Goal: Information Seeking & Learning: Learn about a topic

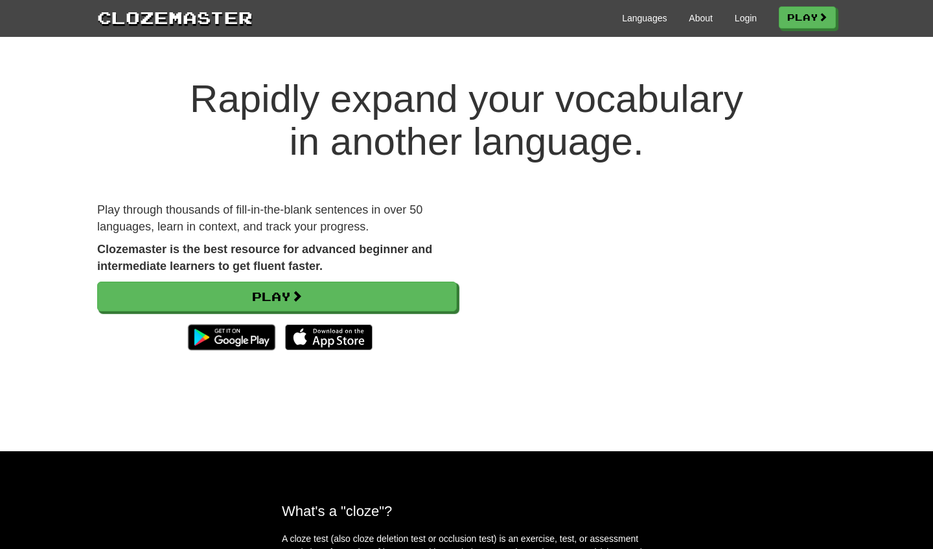
click at [669, 25] on div "Languages About Login Play" at bounding box center [544, 17] width 583 height 24
click at [669, 21] on link "Login" at bounding box center [746, 18] width 22 height 13
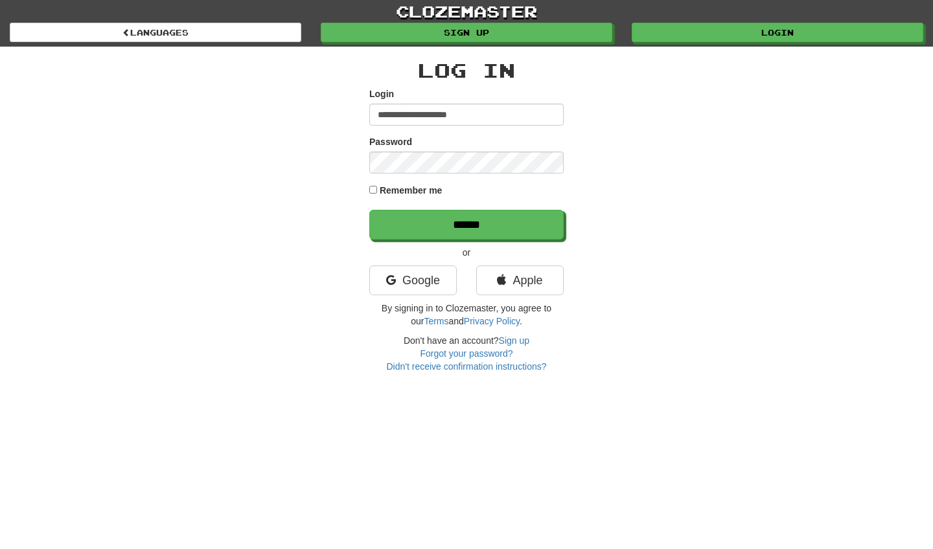
type input "**********"
click at [466, 224] on input "******" at bounding box center [466, 225] width 194 height 30
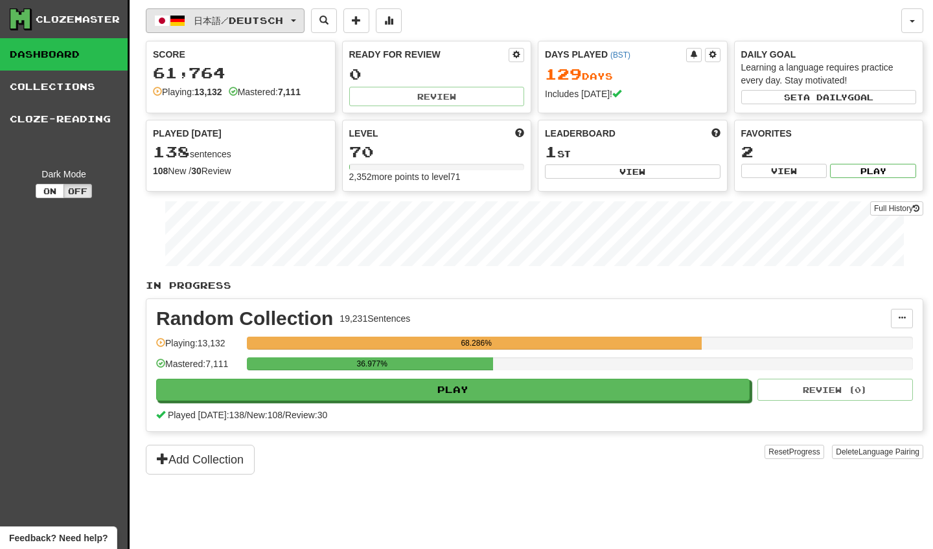
click at [296, 21] on span "button" at bounding box center [293, 20] width 5 height 3
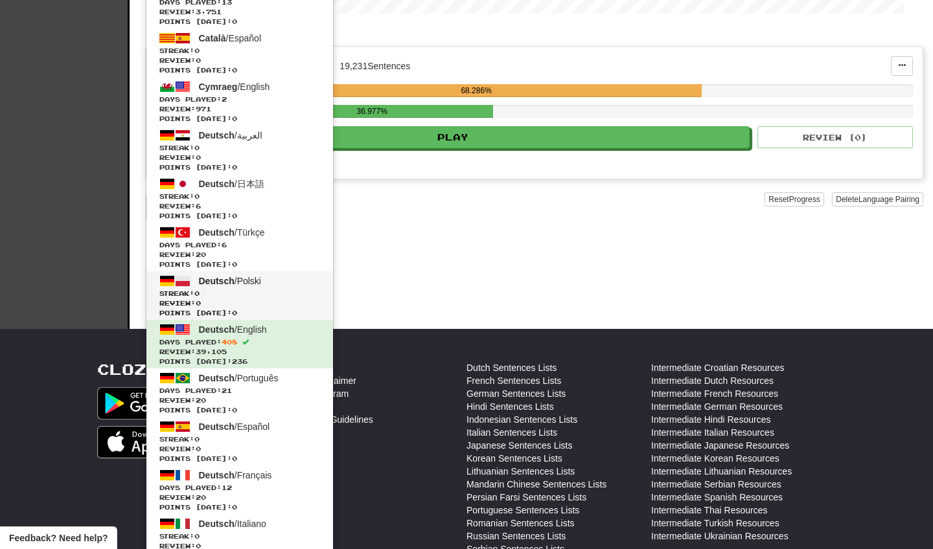
scroll to position [253, 0]
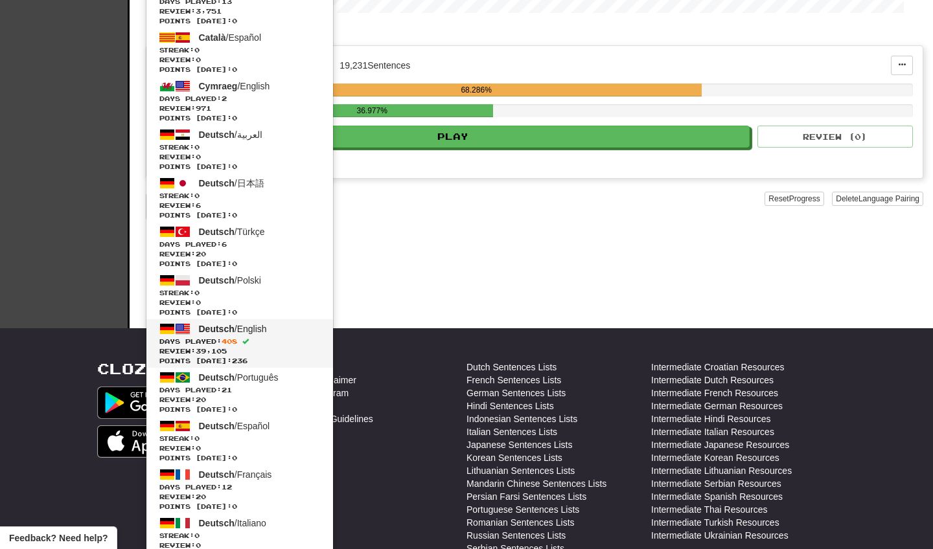
click at [266, 349] on span "Review: 39,105" at bounding box center [239, 352] width 161 height 10
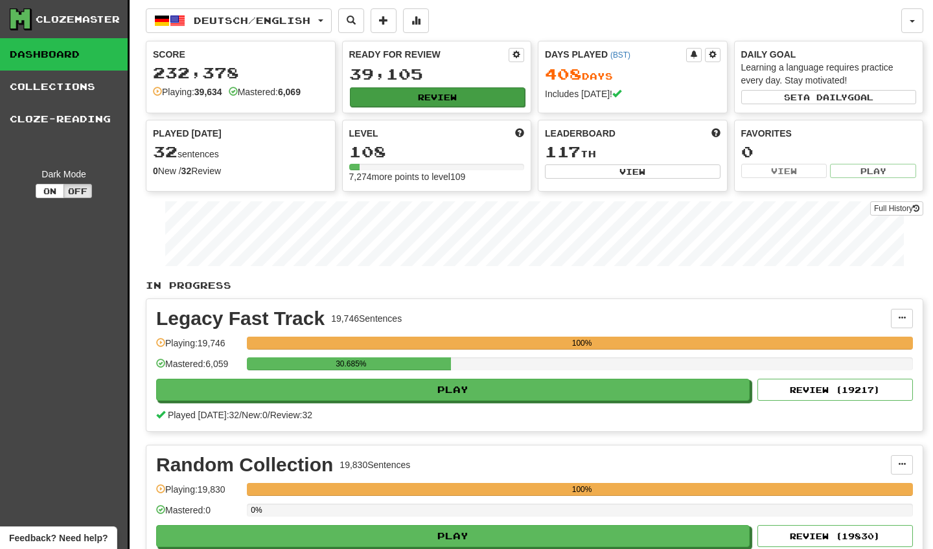
click at [476, 101] on button "Review" at bounding box center [438, 96] width 176 height 19
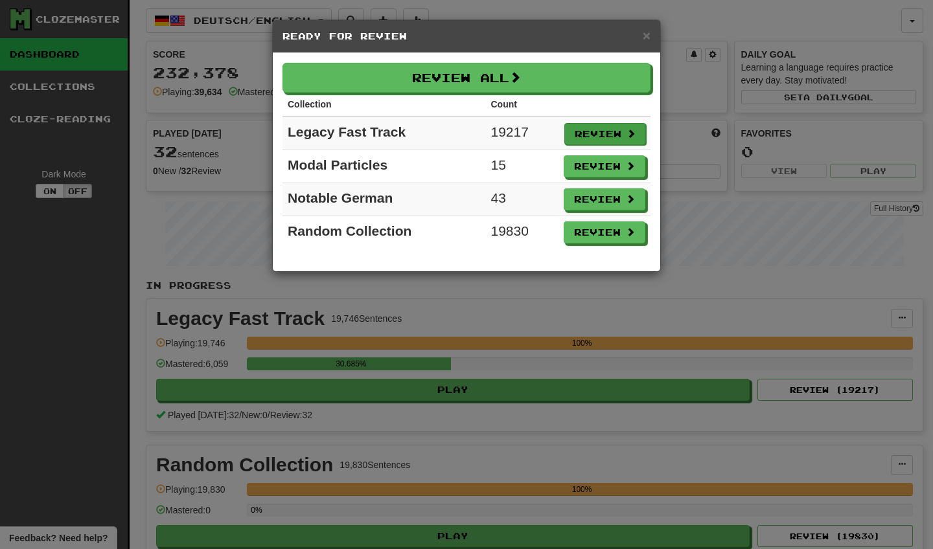
click at [585, 132] on button "Review" at bounding box center [605, 134] width 82 height 22
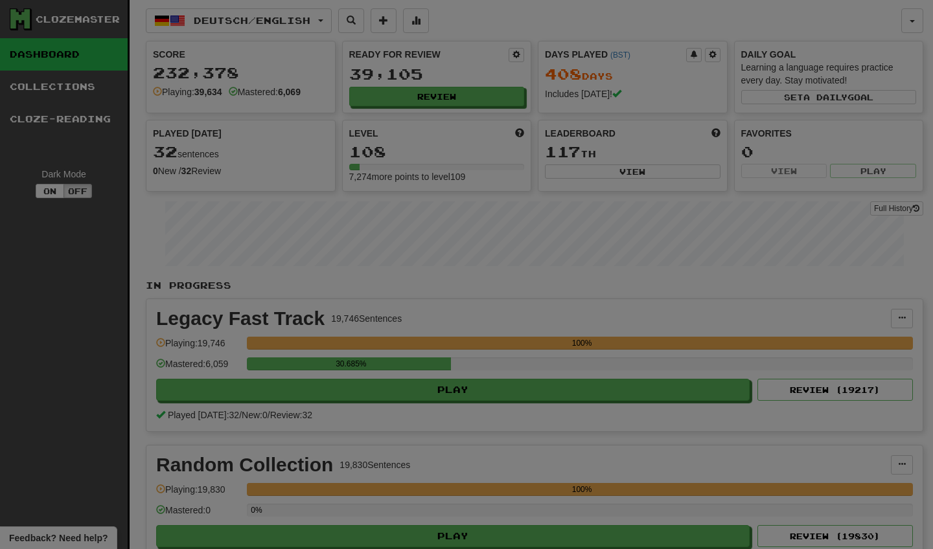
select select "********"
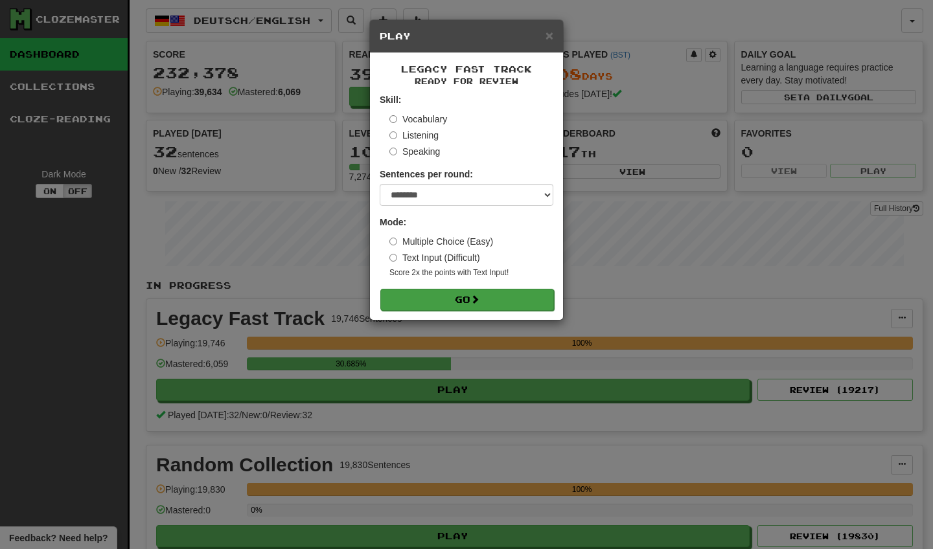
click at [533, 294] on button "Go" at bounding box center [467, 300] width 174 height 22
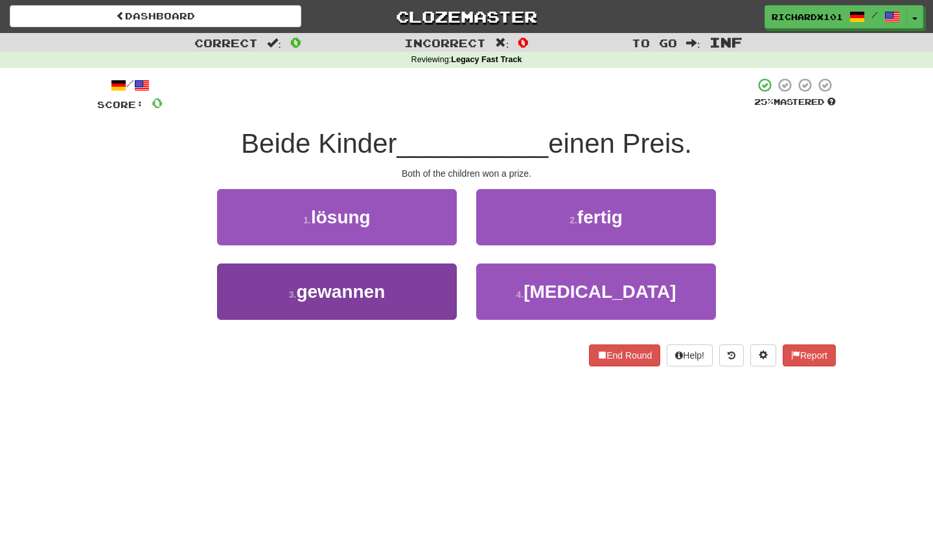
click at [448, 293] on button "3 . gewannen" at bounding box center [337, 292] width 240 height 56
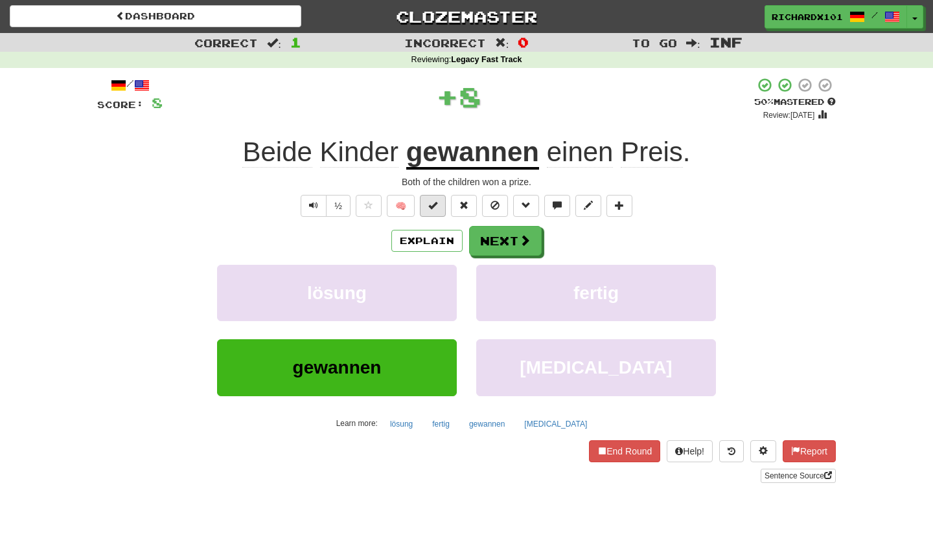
click at [437, 207] on span at bounding box center [432, 205] width 9 height 9
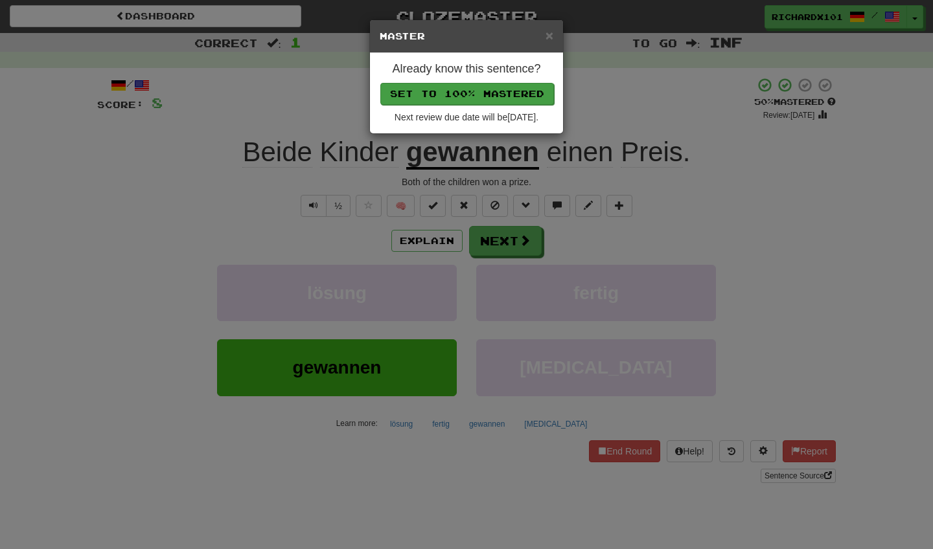
click at [466, 96] on button "Set to 100% Mastered" at bounding box center [467, 94] width 174 height 22
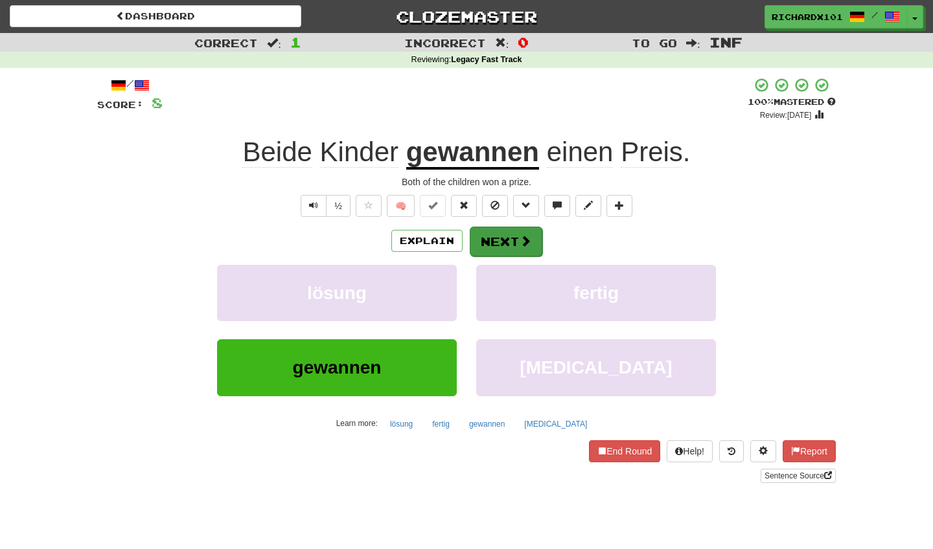
click at [497, 234] on button "Next" at bounding box center [506, 242] width 73 height 30
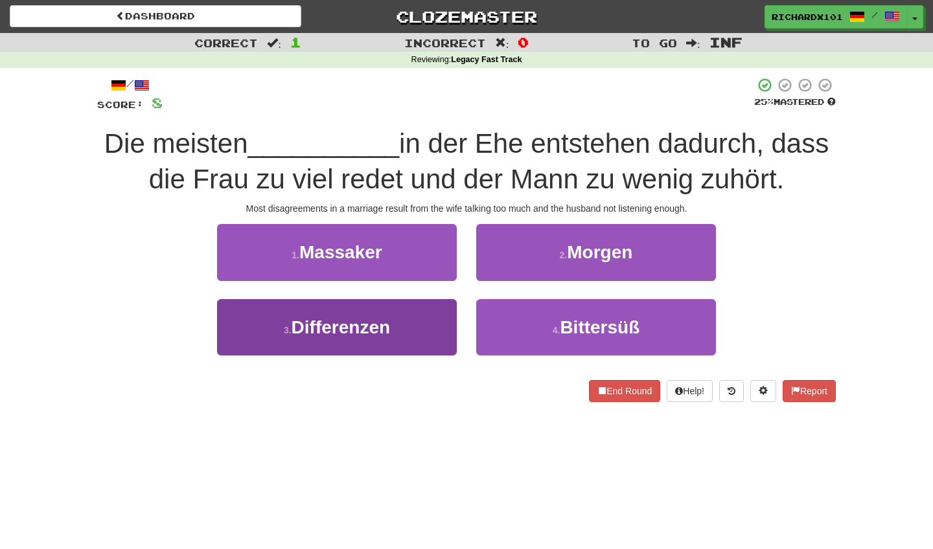
click at [436, 320] on button "3 . Differenzen" at bounding box center [337, 327] width 240 height 56
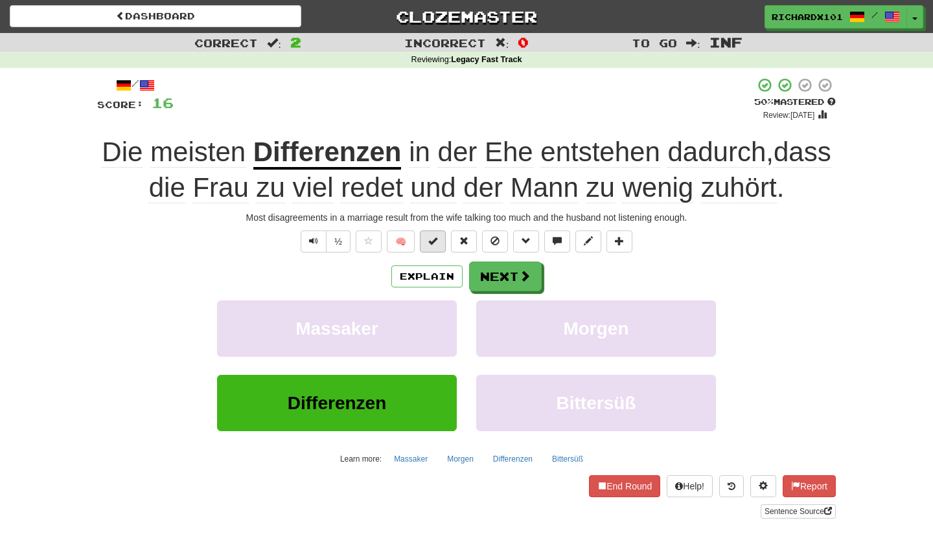
click at [434, 240] on span at bounding box center [432, 240] width 9 height 9
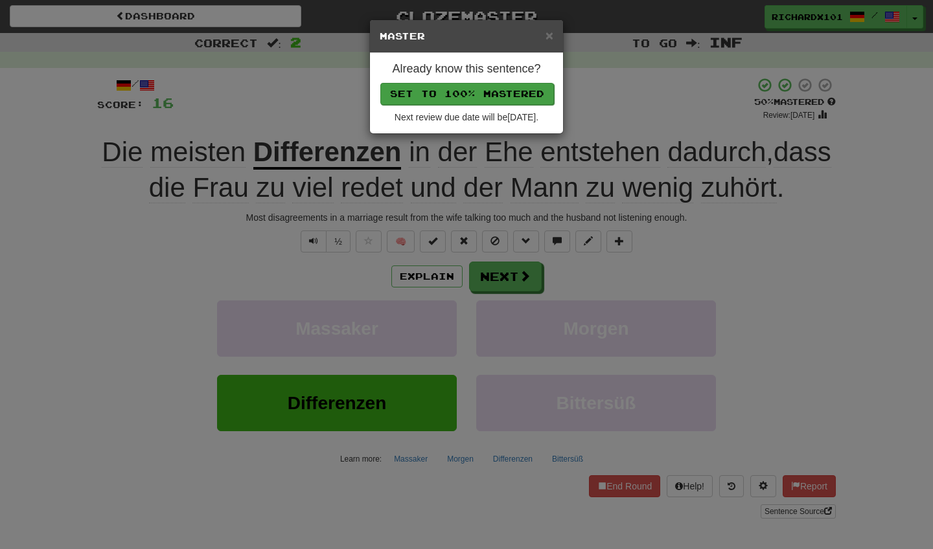
click at [473, 94] on button "Set to 100% Mastered" at bounding box center [467, 94] width 174 height 22
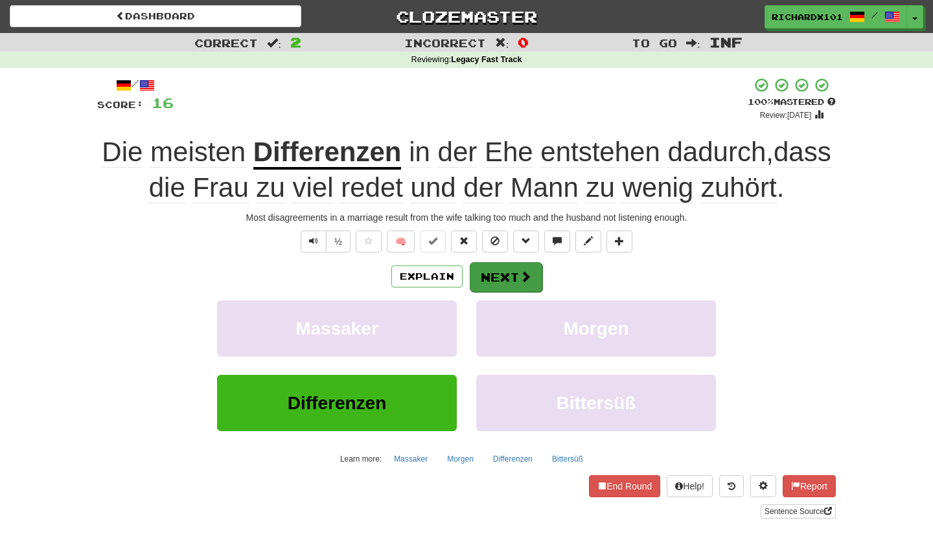
click at [476, 266] on button "Next" at bounding box center [506, 277] width 73 height 30
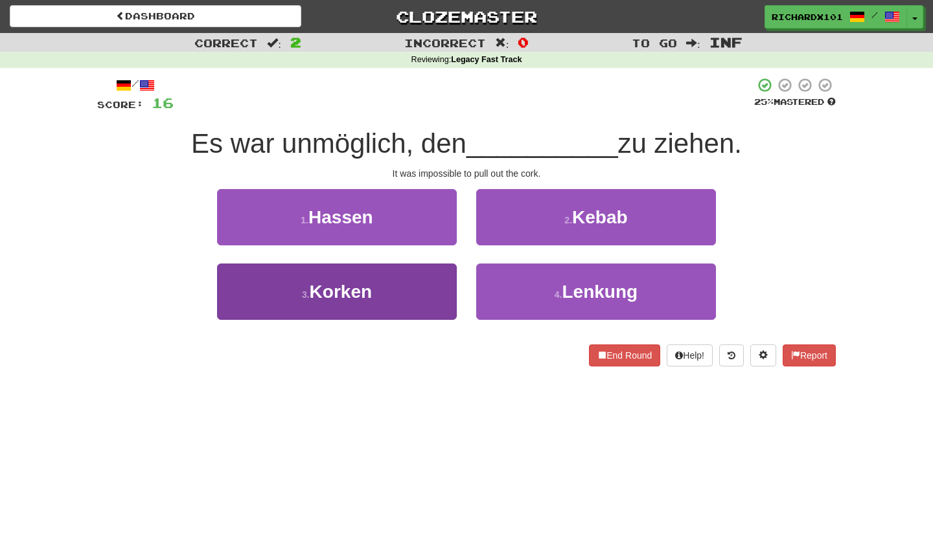
click at [428, 304] on button "3 . Korken" at bounding box center [337, 292] width 240 height 56
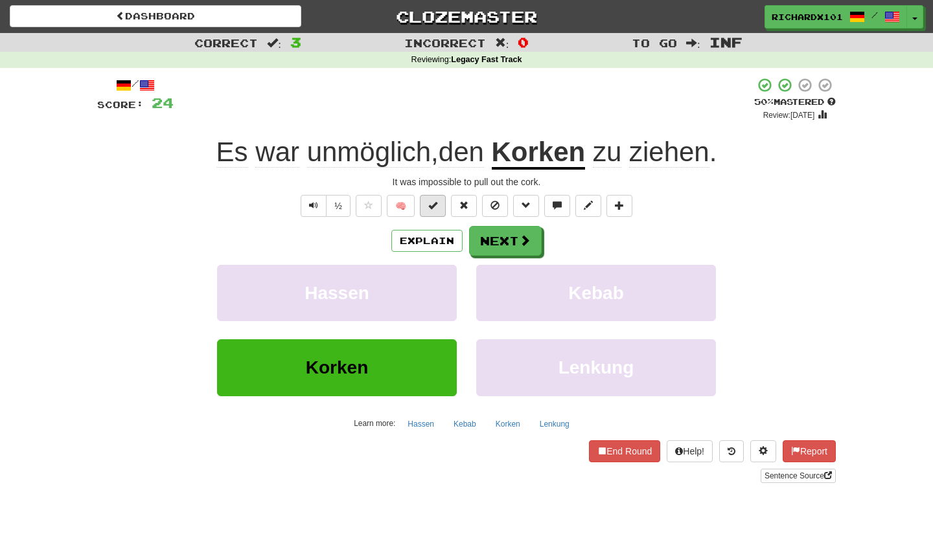
click at [434, 207] on span at bounding box center [432, 205] width 9 height 9
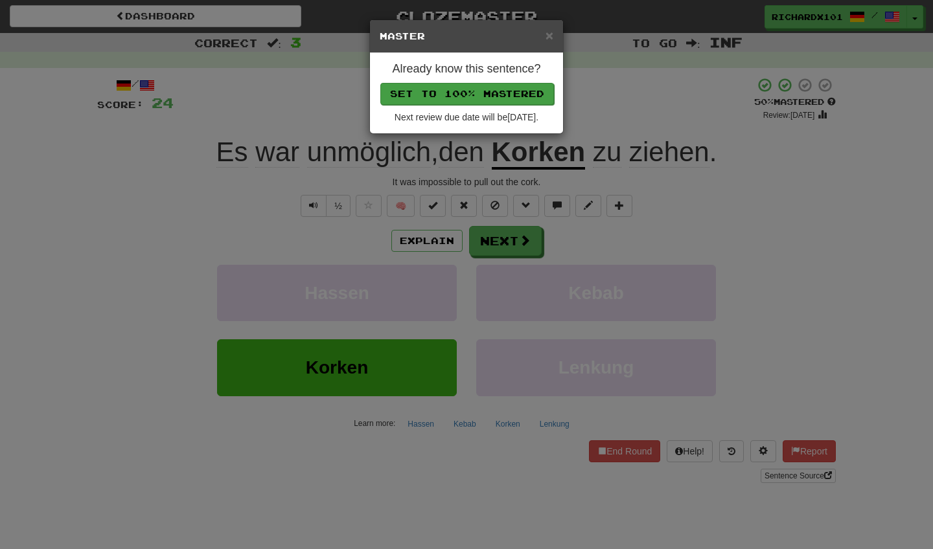
click at [483, 93] on button "Set to 100% Mastered" at bounding box center [467, 94] width 174 height 22
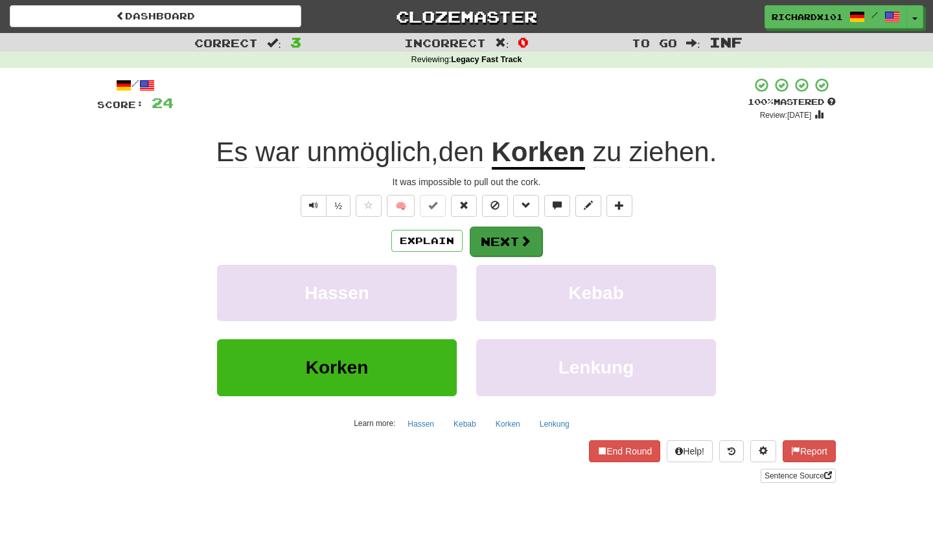
click at [482, 242] on button "Next" at bounding box center [506, 242] width 73 height 30
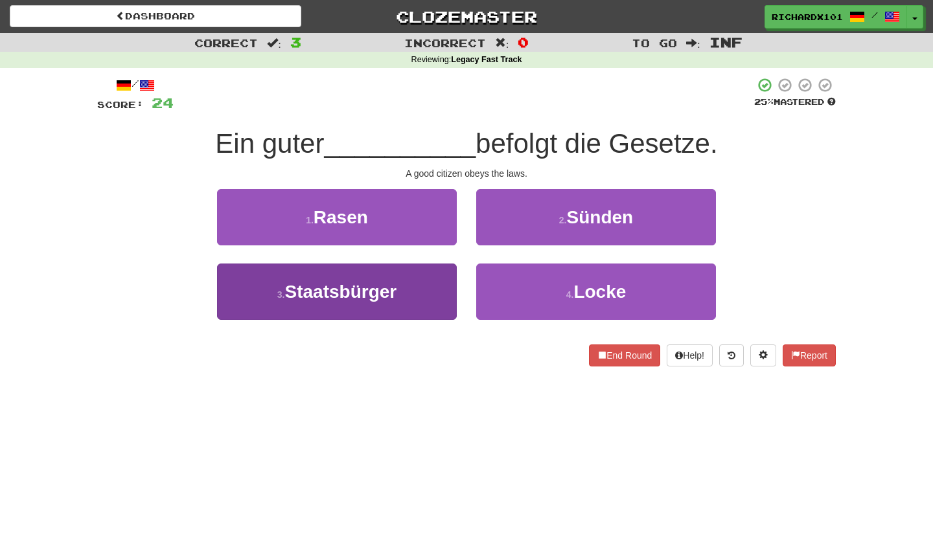
click at [430, 288] on button "3 . Staatsbürger" at bounding box center [337, 292] width 240 height 56
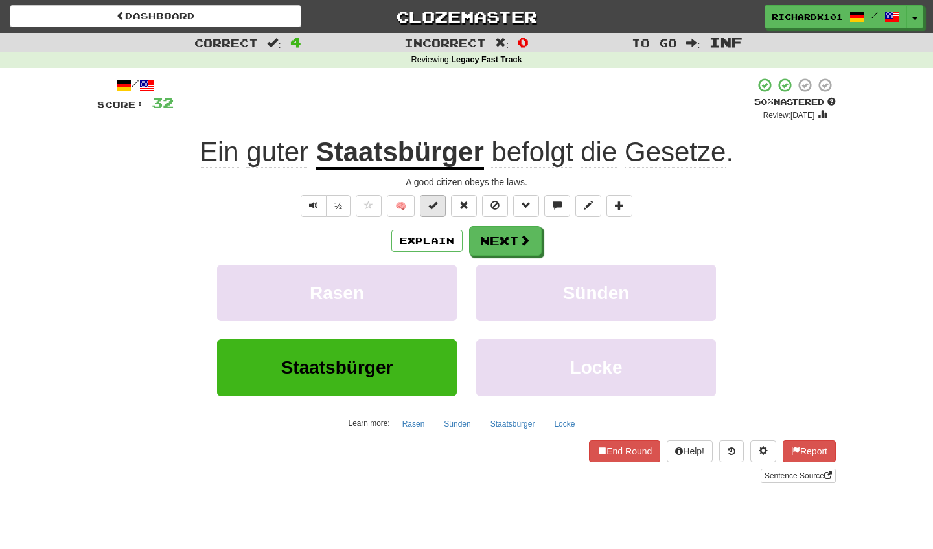
click at [431, 213] on button at bounding box center [433, 206] width 26 height 22
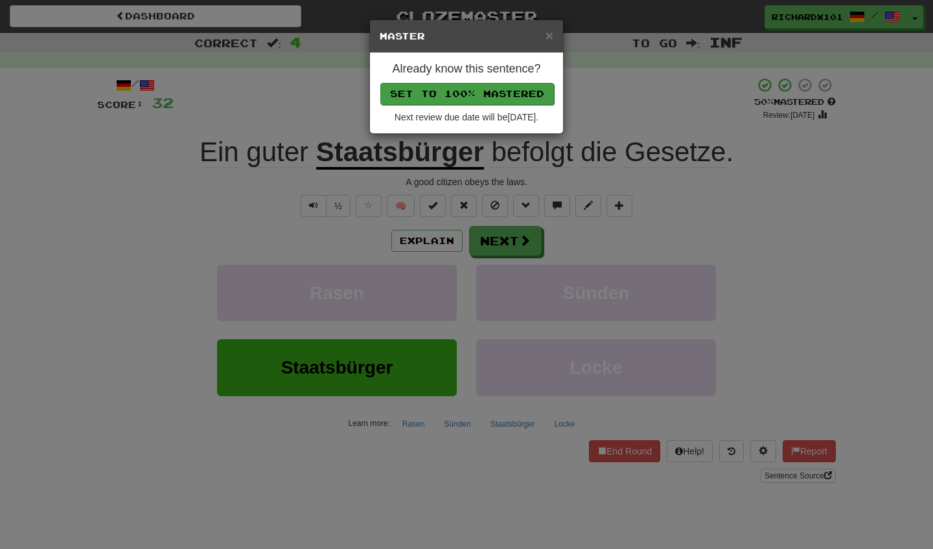
click at [483, 98] on button "Set to 100% Mastered" at bounding box center [467, 94] width 174 height 22
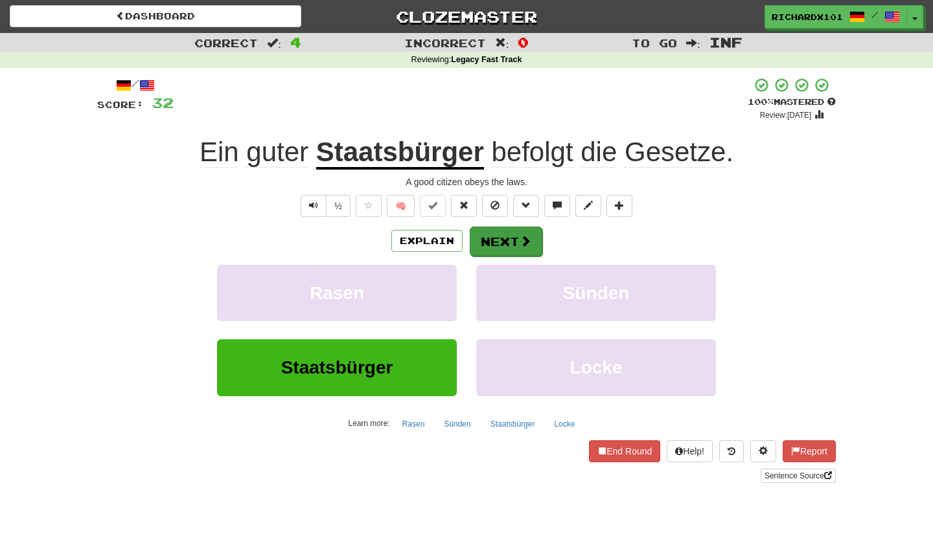
click at [483, 237] on button "Next" at bounding box center [506, 242] width 73 height 30
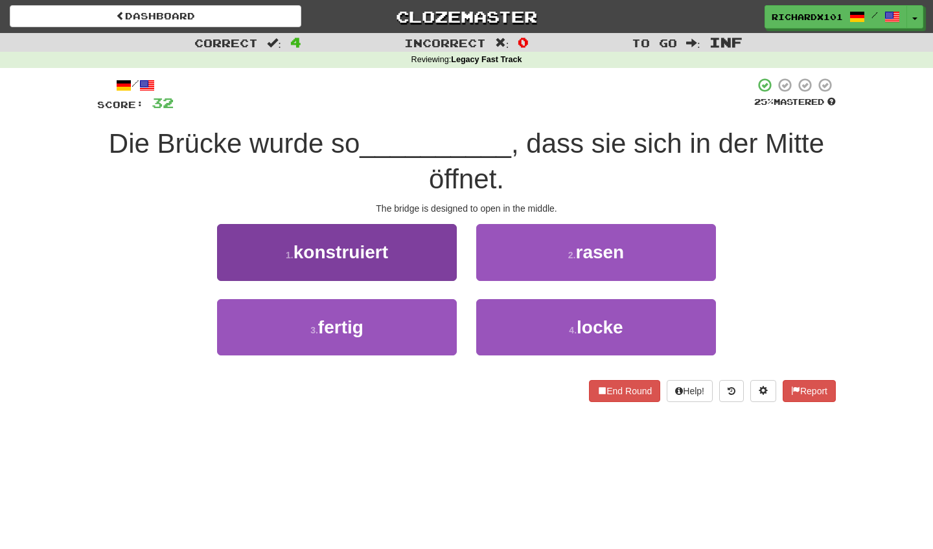
click at [438, 248] on button "1 . konstruiert" at bounding box center [337, 252] width 240 height 56
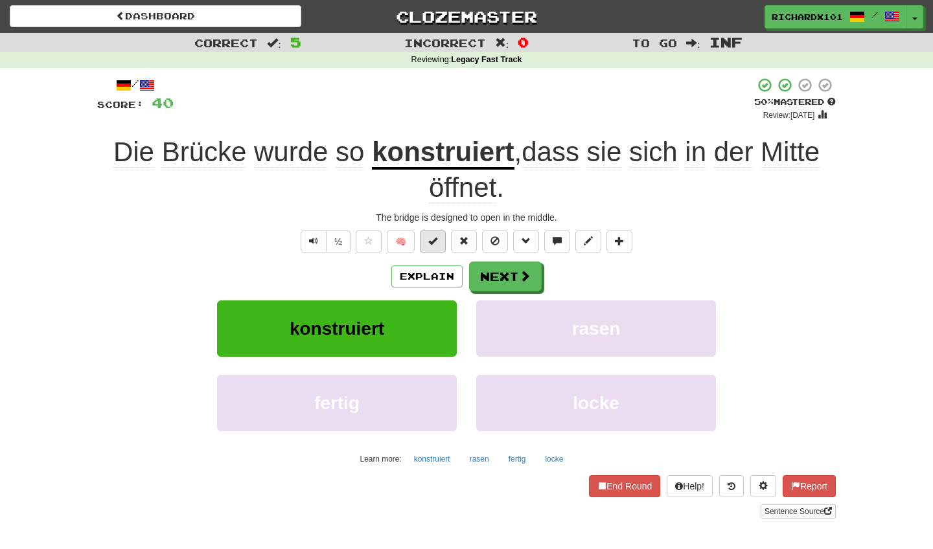
click at [438, 240] on button at bounding box center [433, 242] width 26 height 22
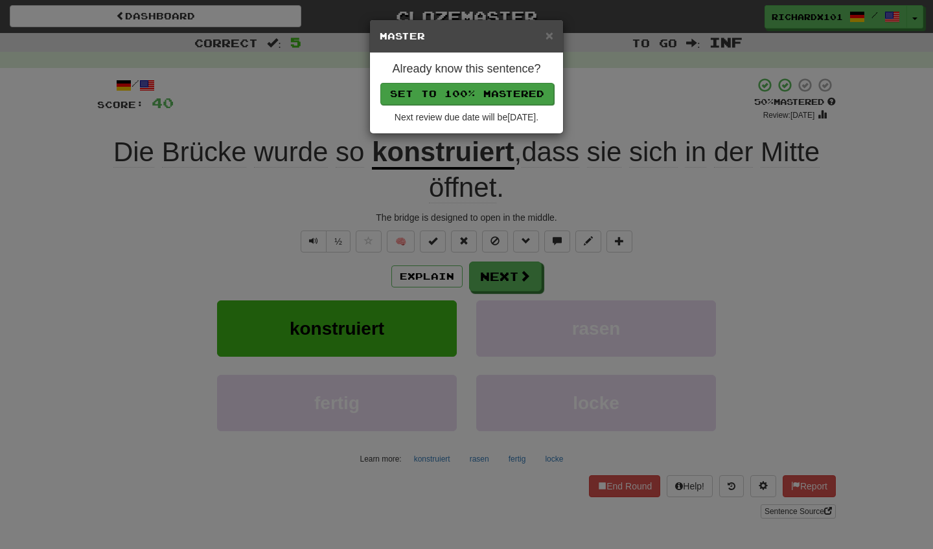
click at [487, 94] on button "Set to 100% Mastered" at bounding box center [467, 94] width 174 height 22
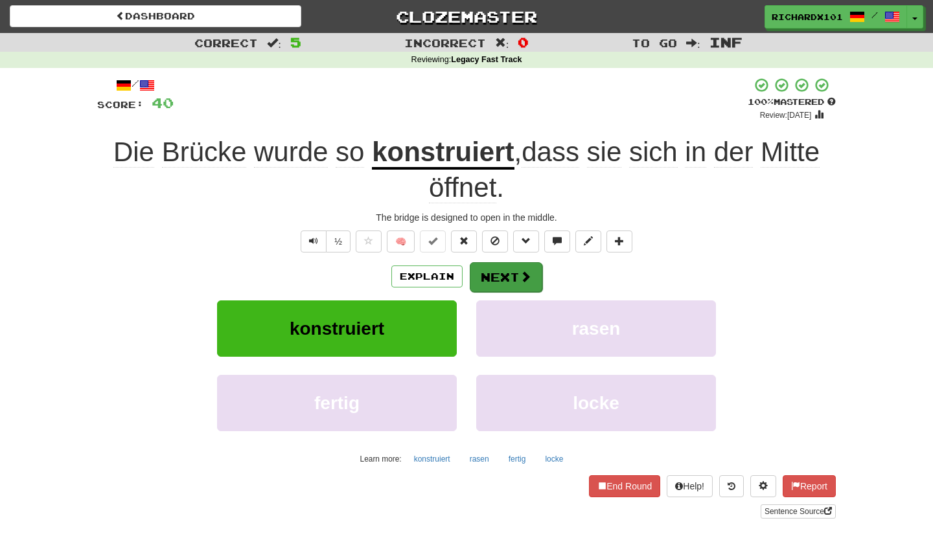
click at [485, 276] on button "Next" at bounding box center [506, 277] width 73 height 30
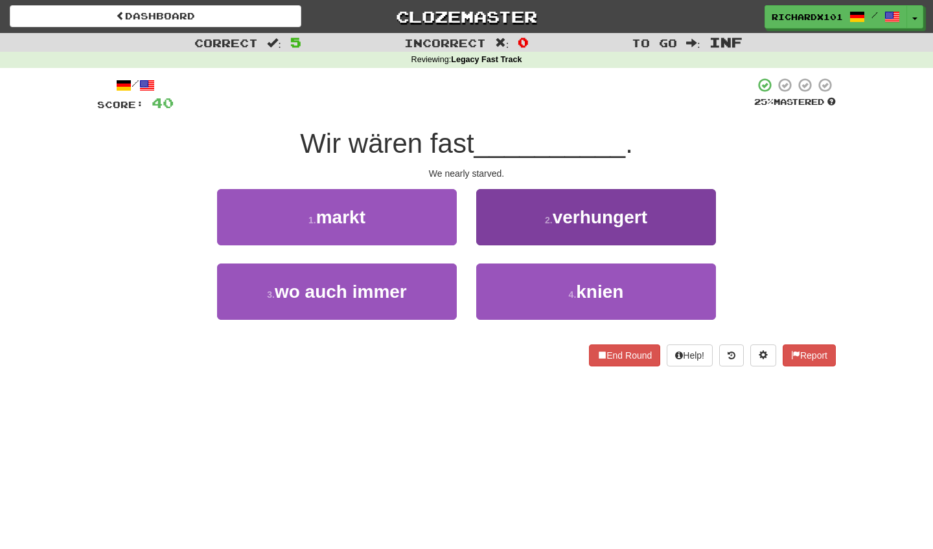
click at [529, 209] on button "2 . verhungert" at bounding box center [596, 217] width 240 height 56
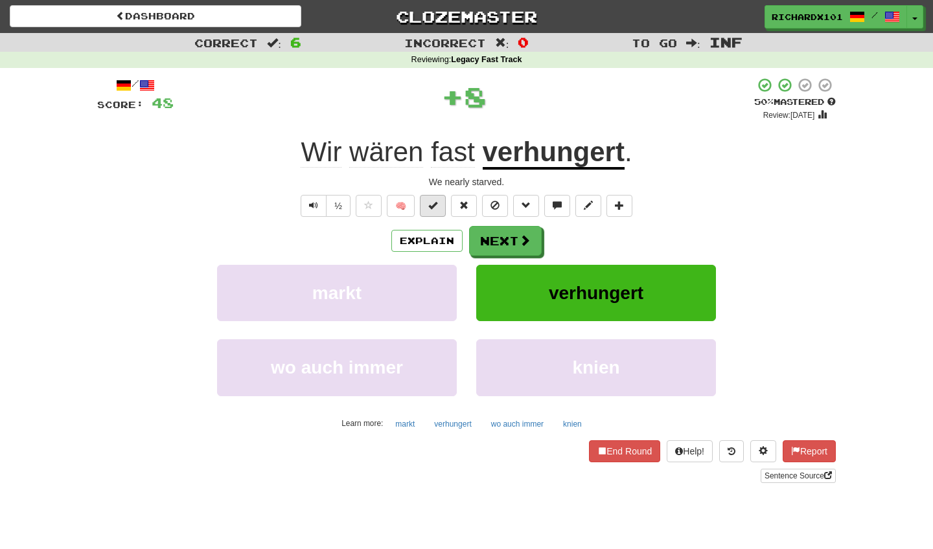
click at [441, 204] on button at bounding box center [433, 206] width 26 height 22
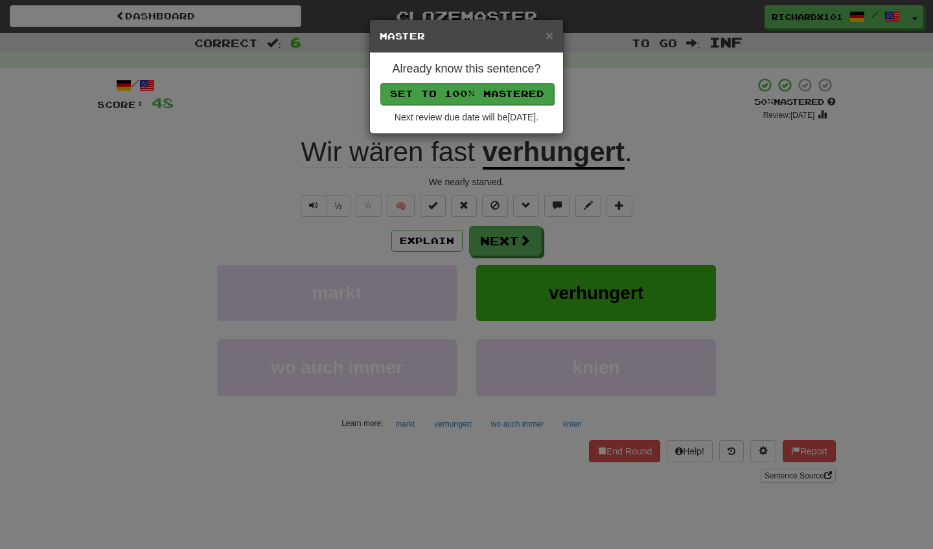
click at [488, 96] on button "Set to 100% Mastered" at bounding box center [467, 94] width 174 height 22
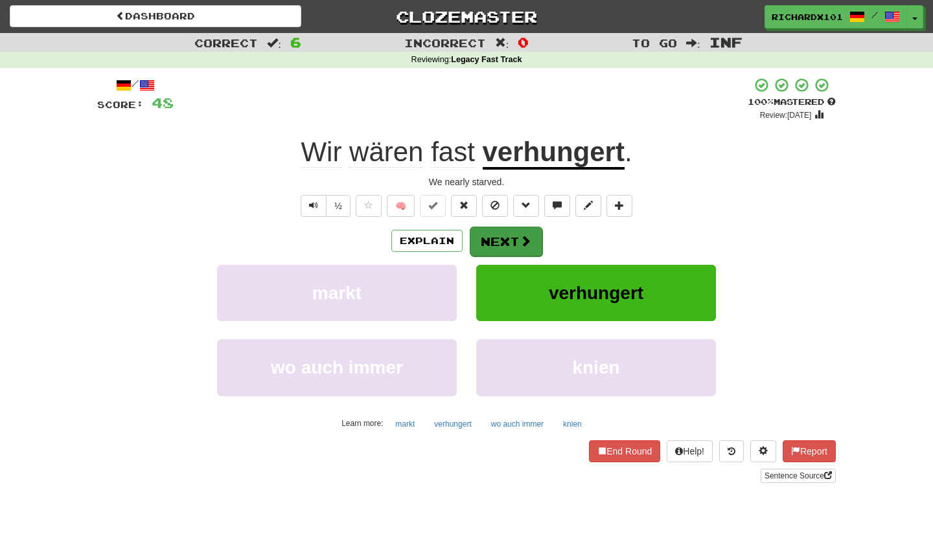
click at [484, 245] on button "Next" at bounding box center [506, 242] width 73 height 30
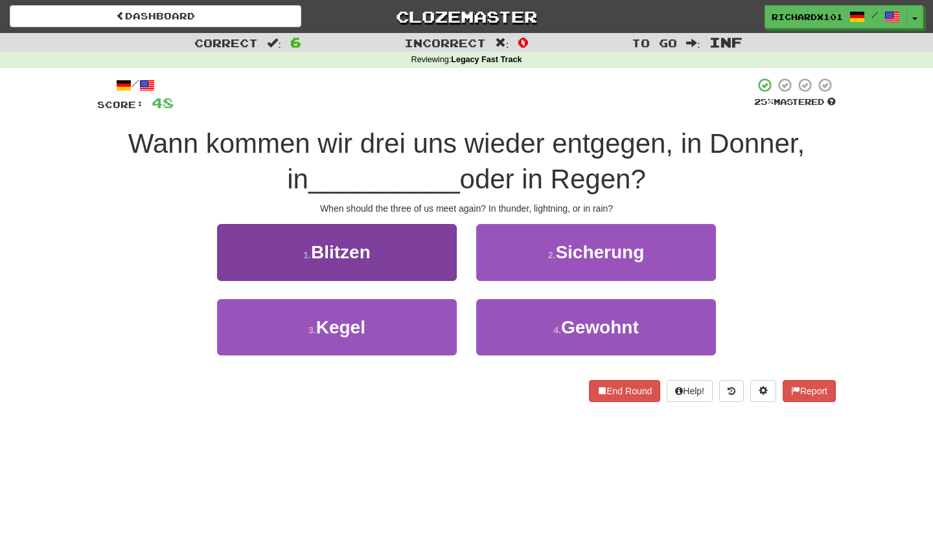
click at [420, 264] on button "1 . Blitzen" at bounding box center [337, 252] width 240 height 56
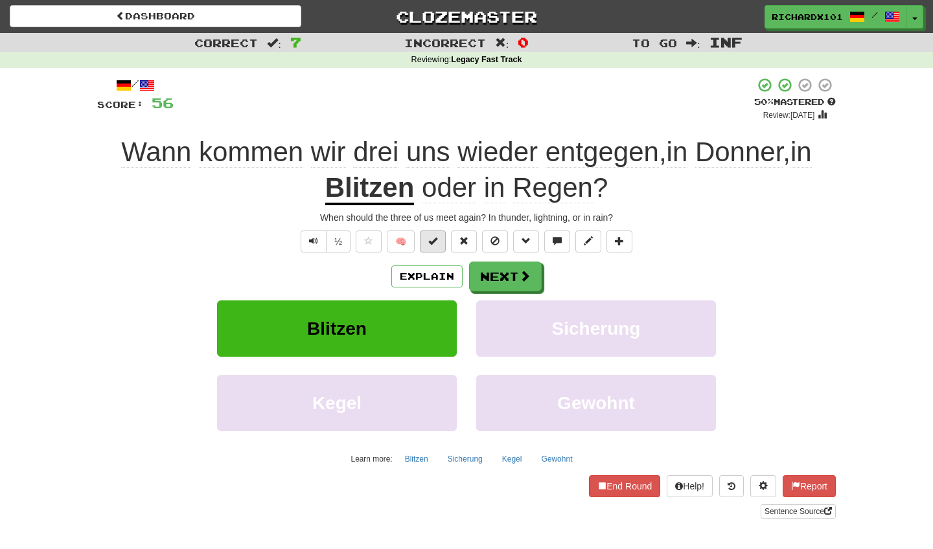
click at [430, 242] on span at bounding box center [432, 240] width 9 height 9
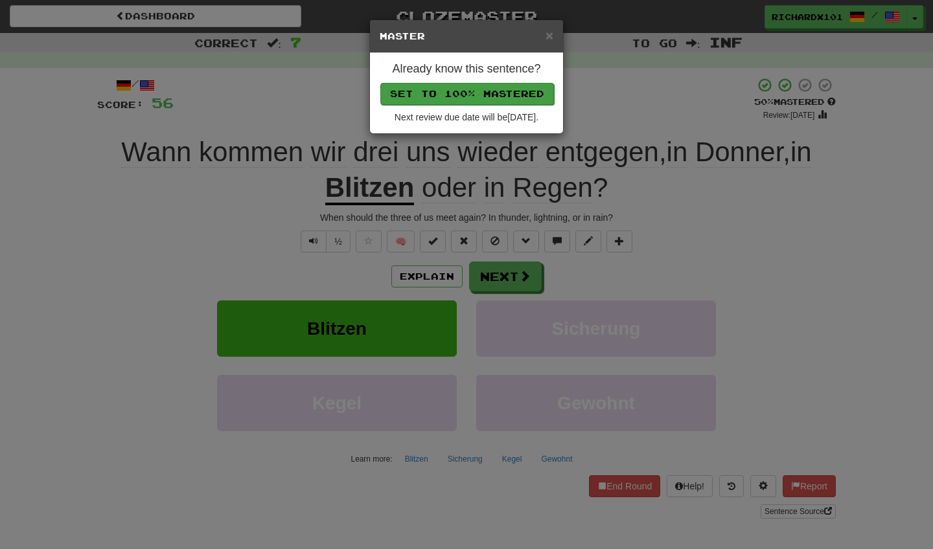
click at [479, 95] on button "Set to 100% Mastered" at bounding box center [467, 94] width 174 height 22
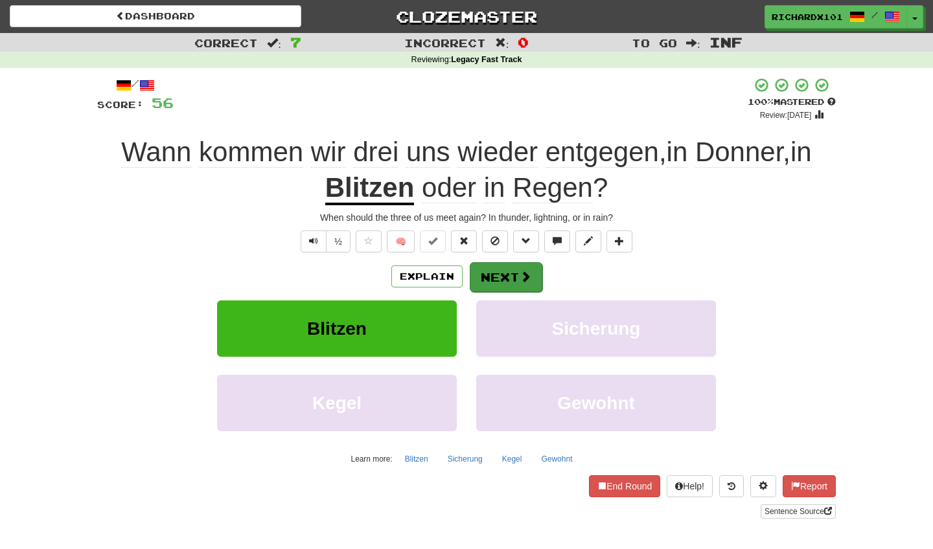
click at [485, 264] on button "Next" at bounding box center [506, 277] width 73 height 30
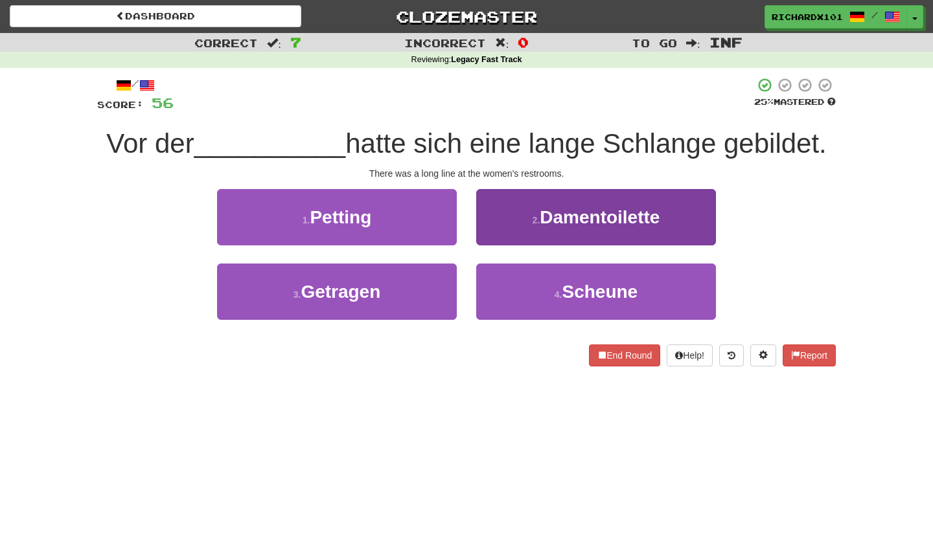
click at [511, 227] on button "2 . Damentoilette" at bounding box center [596, 217] width 240 height 56
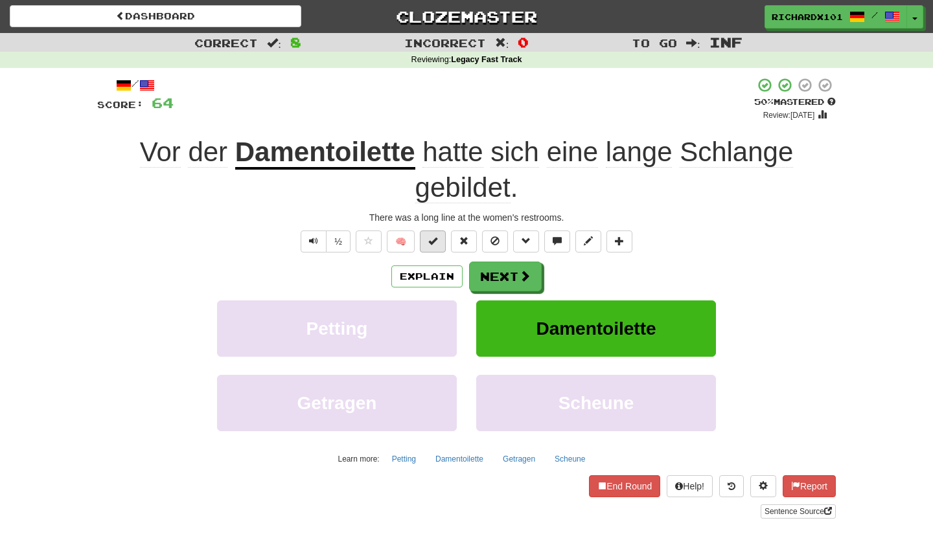
click at [439, 238] on button at bounding box center [433, 242] width 26 height 22
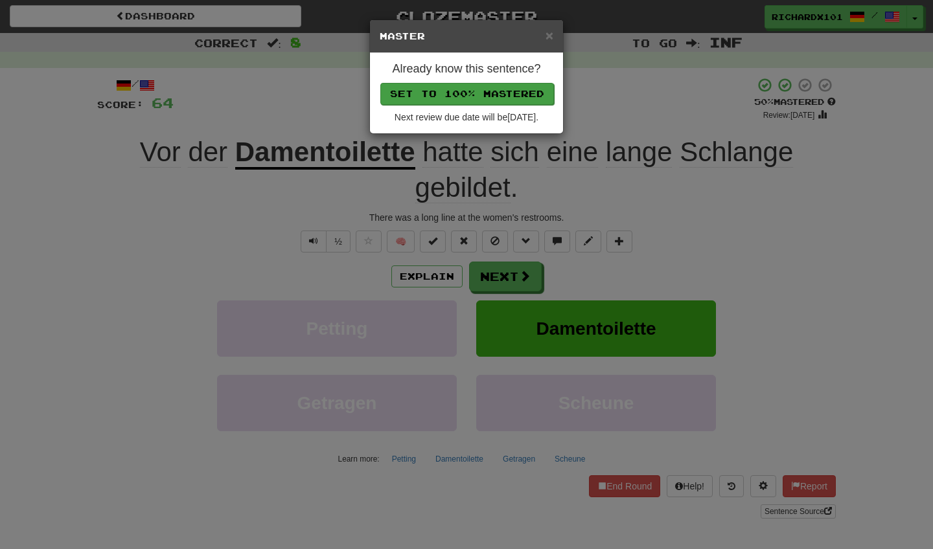
click at [501, 94] on button "Set to 100% Mastered" at bounding box center [467, 94] width 174 height 22
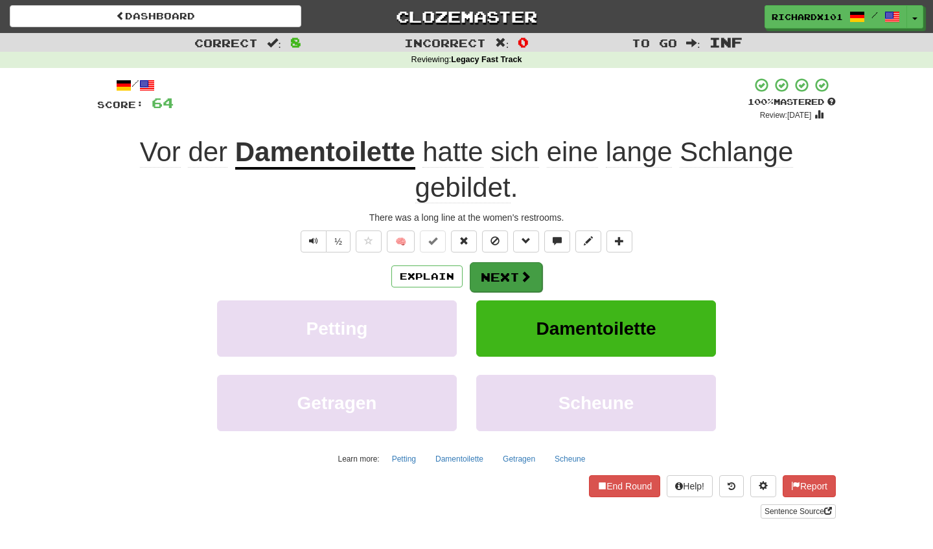
click at [525, 276] on span at bounding box center [526, 277] width 12 height 12
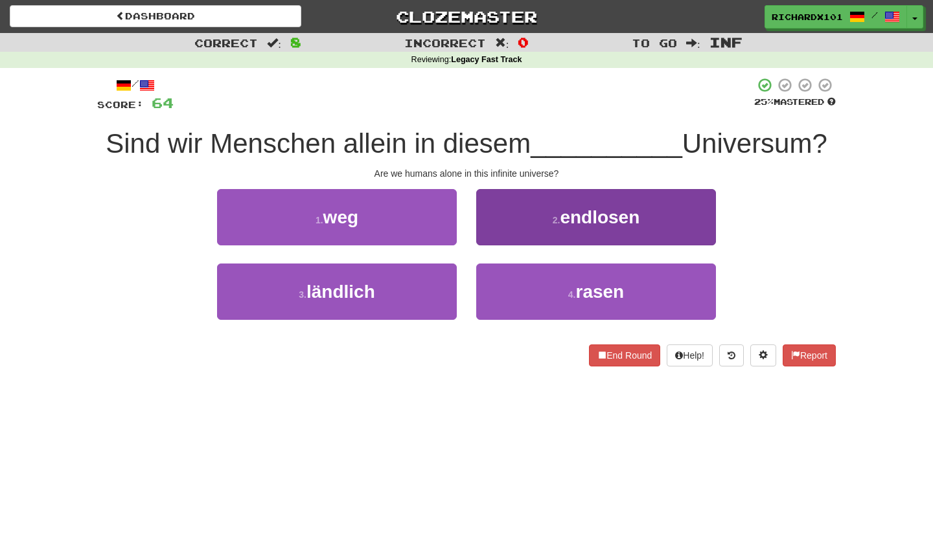
click at [546, 218] on button "2 . endlosen" at bounding box center [596, 217] width 240 height 56
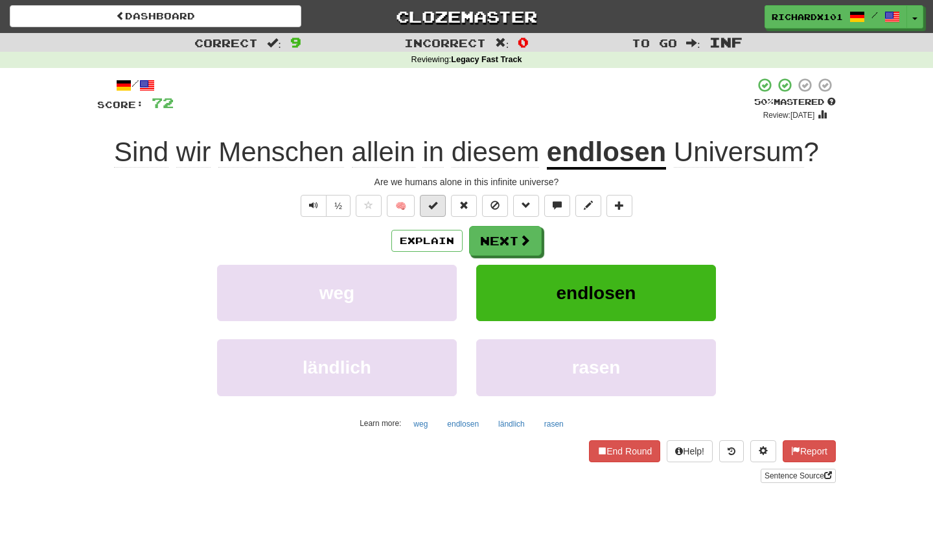
click at [436, 204] on span at bounding box center [432, 205] width 9 height 9
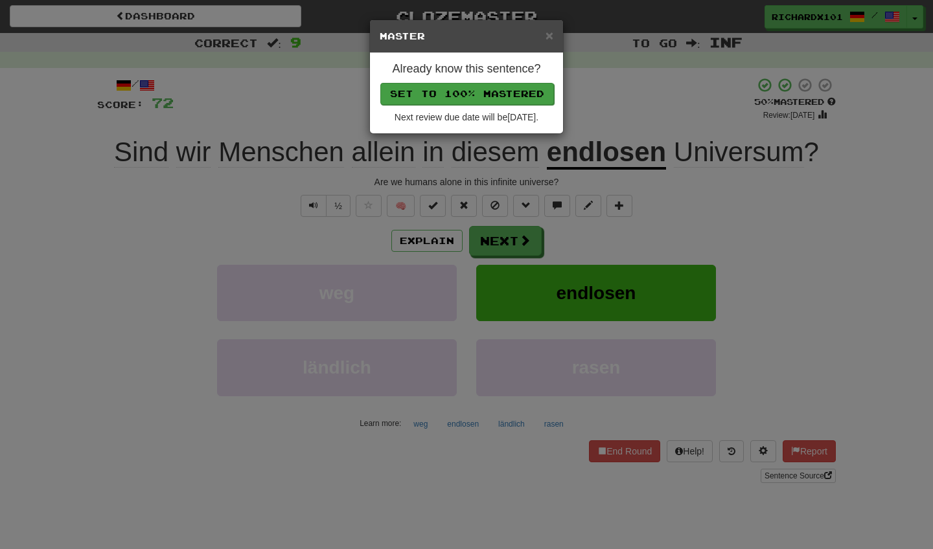
click at [485, 89] on button "Set to 100% Mastered" at bounding box center [467, 94] width 174 height 22
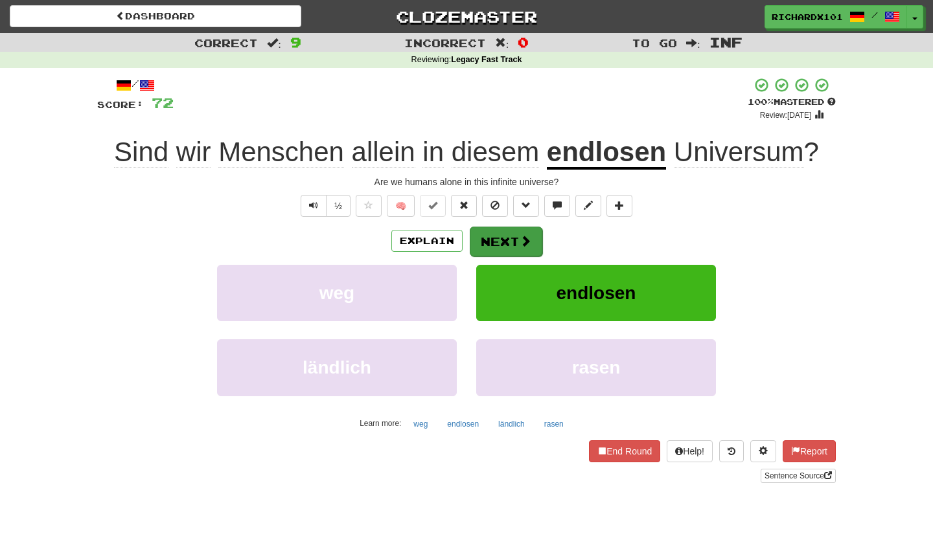
click at [492, 245] on button "Next" at bounding box center [506, 242] width 73 height 30
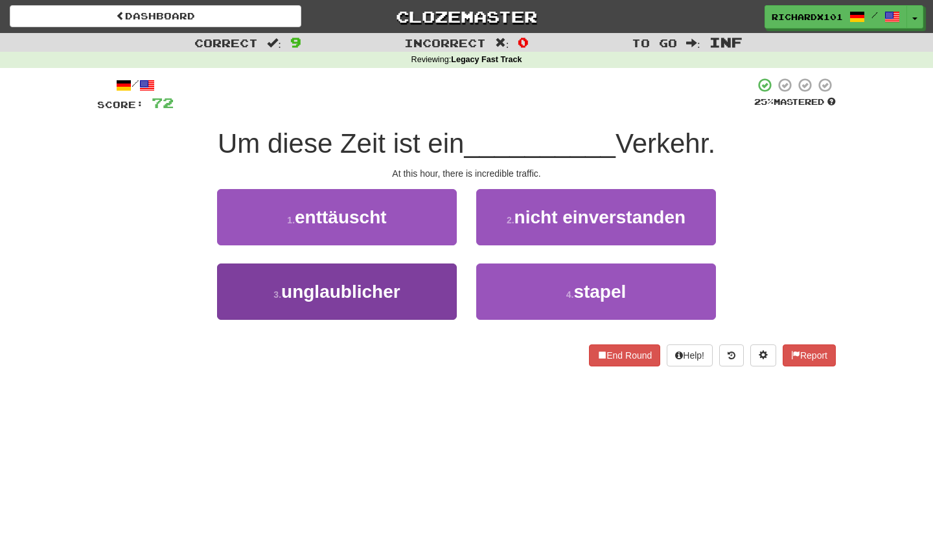
click at [433, 286] on button "3 . unglaublicher" at bounding box center [337, 292] width 240 height 56
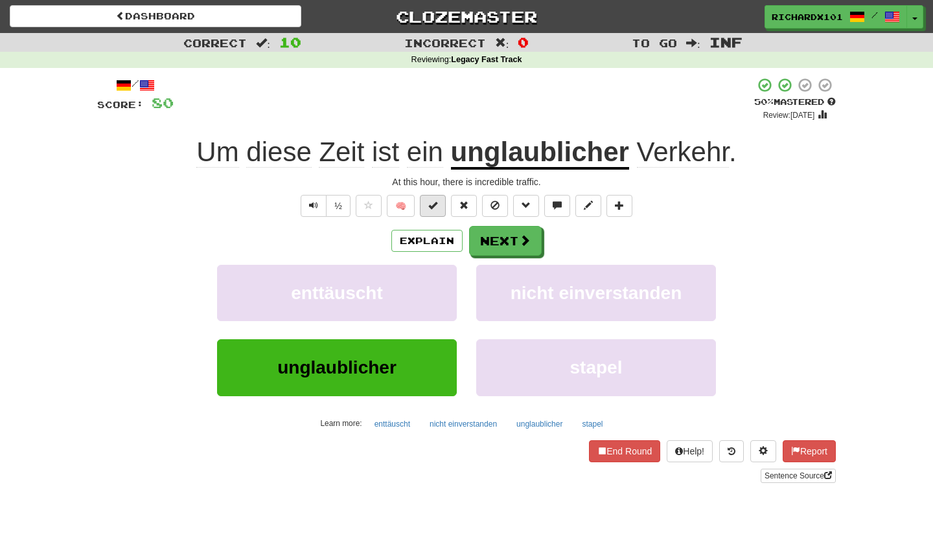
click at [436, 205] on span at bounding box center [432, 205] width 9 height 9
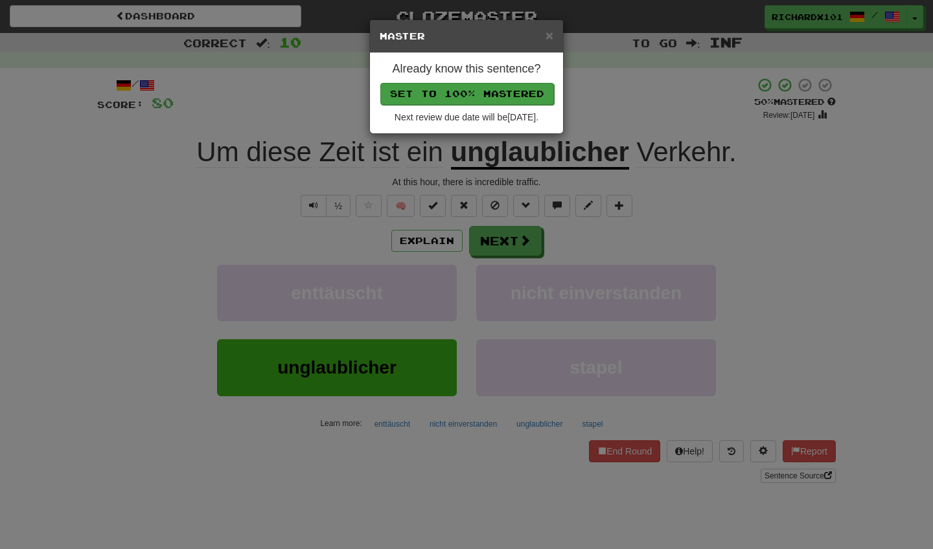
click at [476, 98] on button "Set to 100% Mastered" at bounding box center [467, 94] width 174 height 22
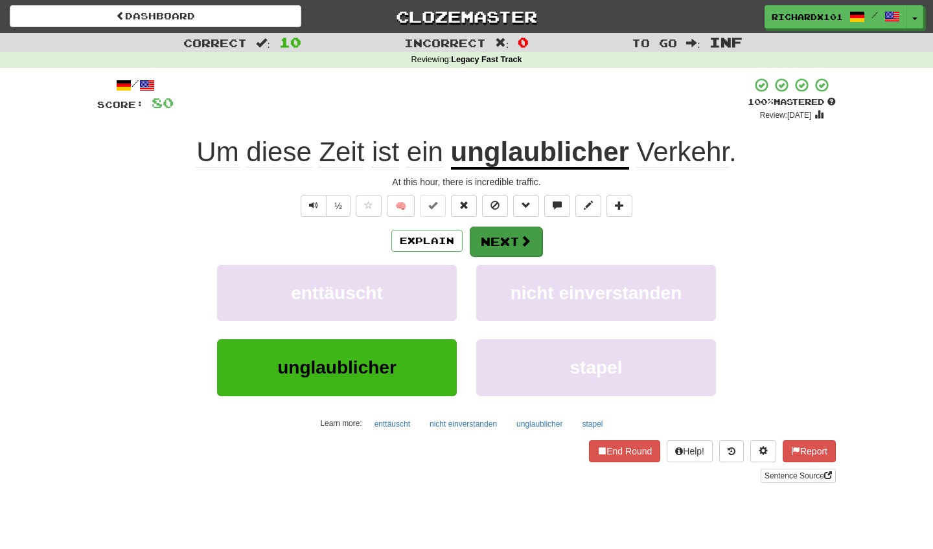
click at [491, 237] on button "Next" at bounding box center [506, 242] width 73 height 30
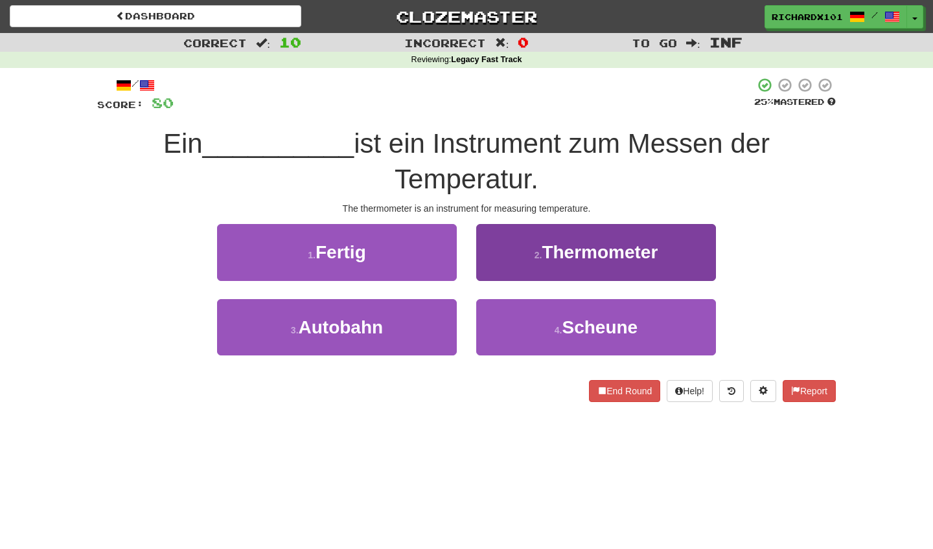
click at [491, 236] on button "2 . Thermometer" at bounding box center [596, 252] width 240 height 56
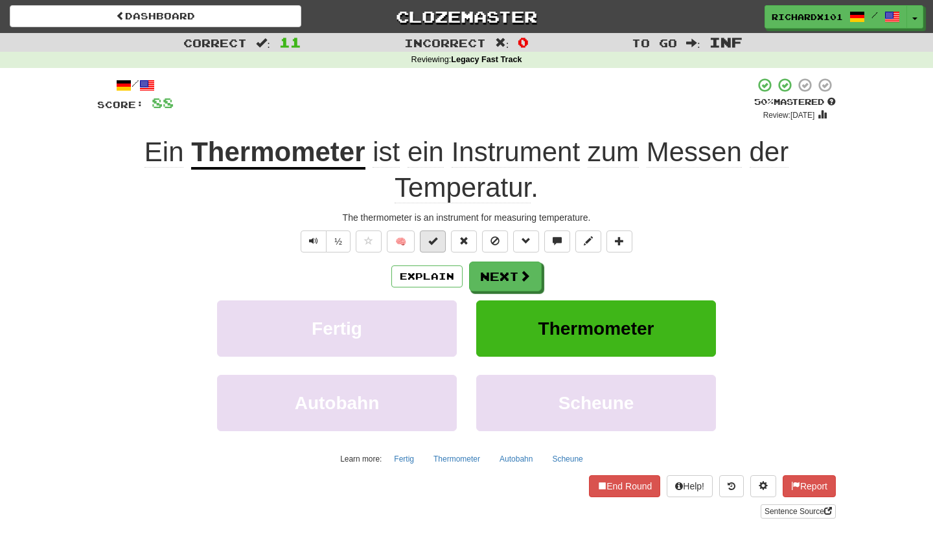
click at [436, 239] on span at bounding box center [432, 240] width 9 height 9
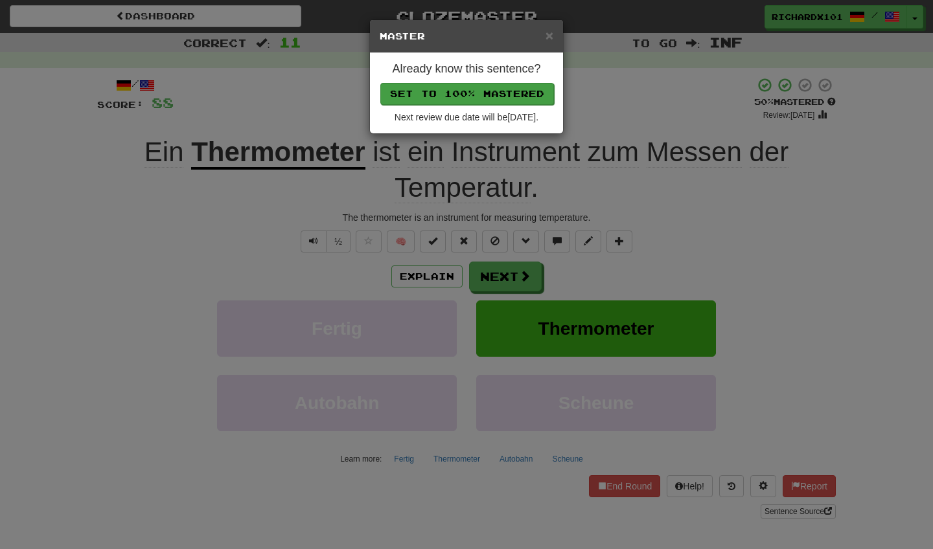
click at [501, 91] on button "Set to 100% Mastered" at bounding box center [467, 94] width 174 height 22
